Goal: Register for event/course

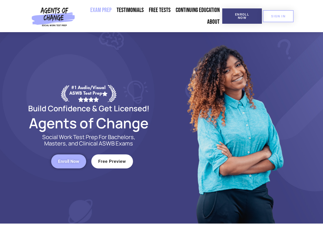
click at [162, 123] on div at bounding box center [235, 128] width 146 height 192
click at [242, 16] on span "Enroll Now" at bounding box center [241, 16] width 23 height 7
